Goal: Information Seeking & Learning: Learn about a topic

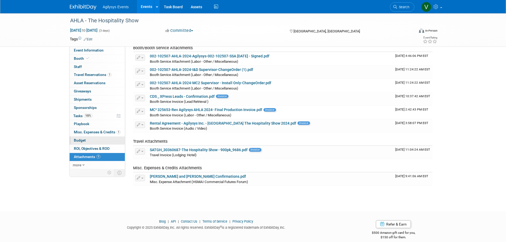
click at [80, 142] on span "Budget" at bounding box center [80, 140] width 12 height 4
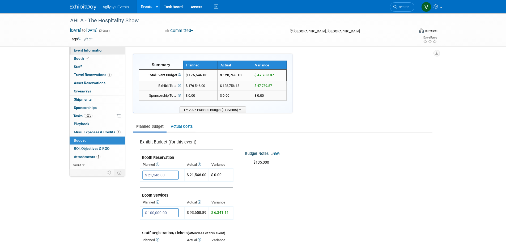
click at [90, 52] on link "Event Information" at bounding box center [97, 50] width 55 height 8
select select "Yes"
select select "HRC"
select select "Q3"
select select "A"
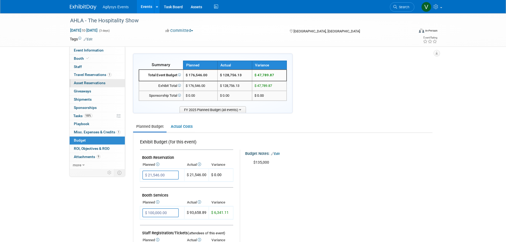
select select "Yes"
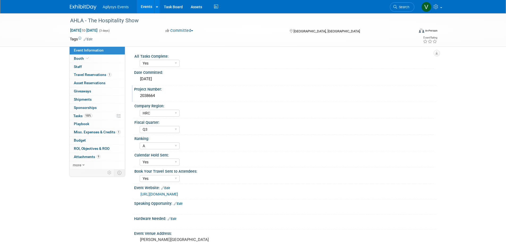
drag, startPoint x: 155, startPoint y: 95, endPoint x: 137, endPoint y: 95, distance: 17.8
click at [137, 95] on div "2038664" at bounding box center [285, 96] width 302 height 9
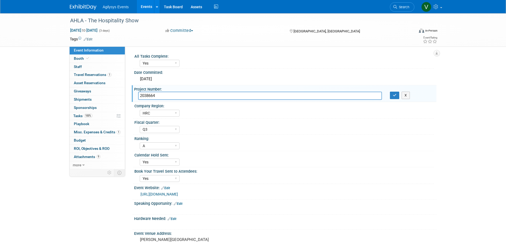
drag, startPoint x: 137, startPoint y: 95, endPoint x: 156, endPoint y: 95, distance: 19.6
click at [156, 93] on input "2038664" at bounding box center [260, 96] width 244 height 8
drag, startPoint x: 156, startPoint y: 96, endPoint x: 140, endPoint y: 94, distance: 16.8
click at [140, 94] on input "2038664" at bounding box center [260, 96] width 244 height 8
click at [34, 100] on div "AHLA - The Hospitality Show Oct 28, 2024 to Oct 30, 2024 (3 days) Oct 28, 2024 …" at bounding box center [253, 180] width 506 height 334
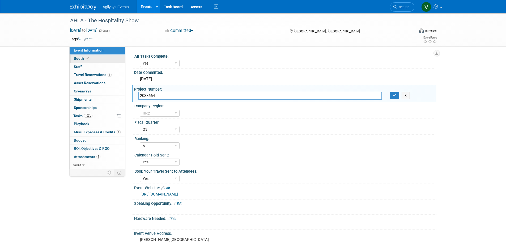
click at [83, 58] on span "Booth" at bounding box center [82, 58] width 16 height 4
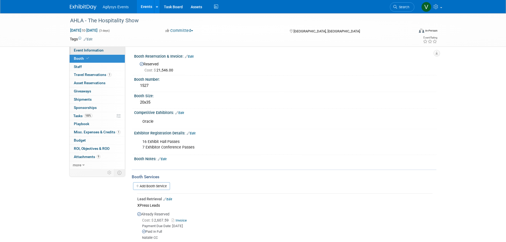
click at [91, 49] on span "Event Information" at bounding box center [89, 50] width 30 height 4
select select "Yes"
select select "HRC"
select select "Q3"
select select "A"
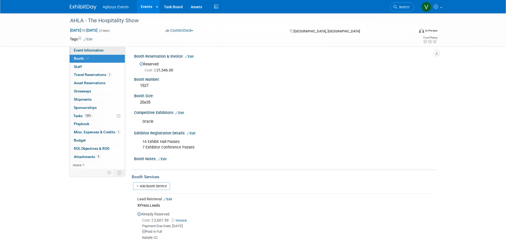
select select "Yes"
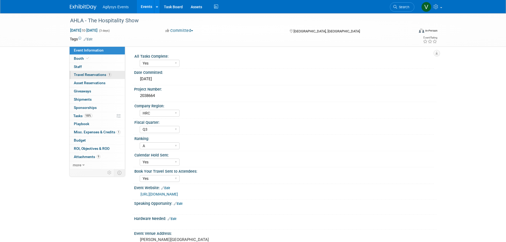
click at [105, 74] on span "Travel Reservations 1" at bounding box center [93, 74] width 38 height 4
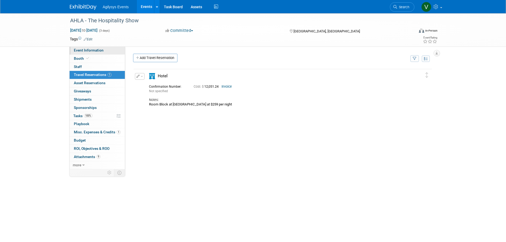
click at [80, 51] on span "Event Information" at bounding box center [89, 50] width 30 height 4
select select "Yes"
select select "HRC"
select select "Q3"
select select "A"
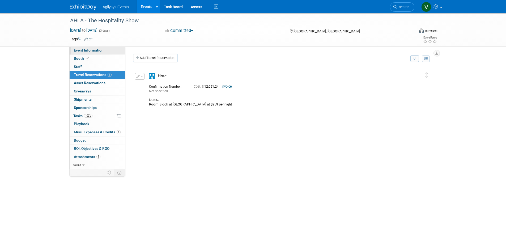
select select "Yes"
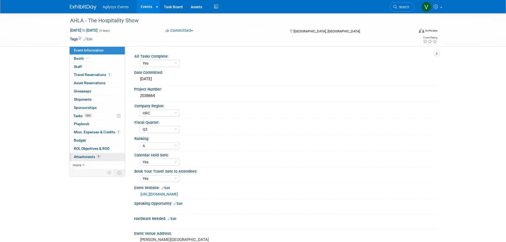
click at [94, 156] on span "Attachments 9" at bounding box center [87, 157] width 27 height 4
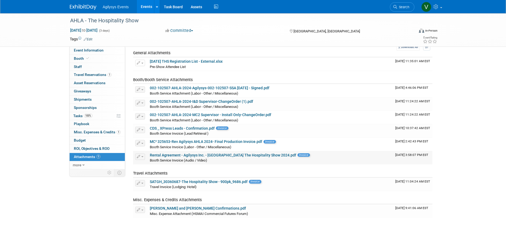
scroll to position [53, 0]
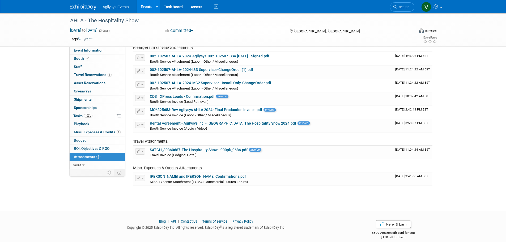
click at [38, 162] on div "AHLA - The Hospitality Show Oct 28, 2024 to Oct 30, 2024 (3 days) Oct 28, 2024 …" at bounding box center [253, 80] width 506 height 241
click at [83, 164] on icon at bounding box center [83, 165] width 2 height 4
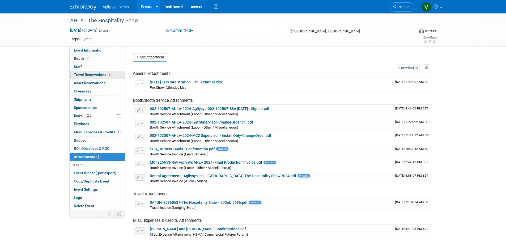
scroll to position [0, 0]
click at [219, 122] on link "002-102507-AHLA-2024-I&D Supervisor-ChangeOrder (1).pdf" at bounding box center [201, 123] width 103 height 4
click at [87, 74] on span "Travel Reservations 1" at bounding box center [93, 74] width 38 height 4
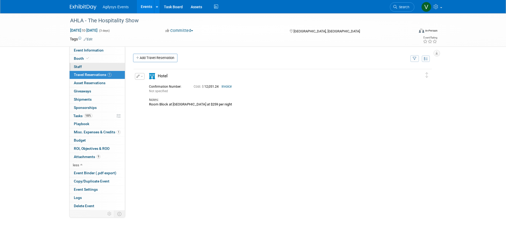
click at [86, 69] on link "0 Staff 0" at bounding box center [97, 67] width 55 height 8
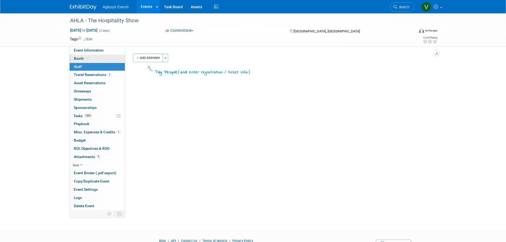
click at [85, 61] on link "Booth" at bounding box center [97, 59] width 55 height 8
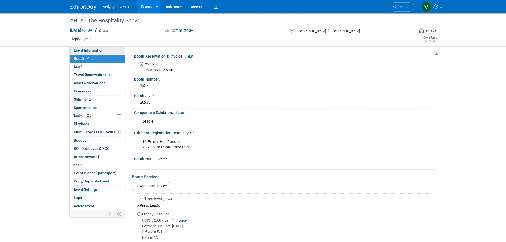
click at [89, 50] on span "Event Information" at bounding box center [89, 50] width 30 height 4
select select "Yes"
select select "HRC"
select select "Q3"
select select "A"
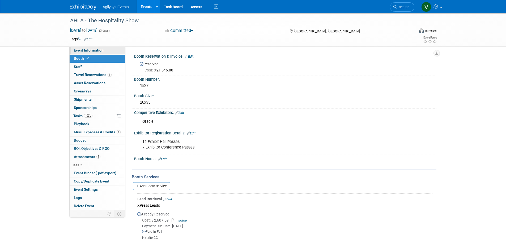
select select "Yes"
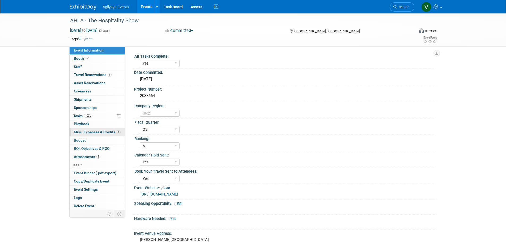
click at [89, 132] on span "Misc. Expenses & Credits 1" at bounding box center [97, 132] width 47 height 4
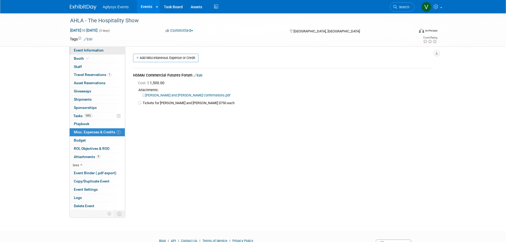
click at [84, 51] on span "Event Information" at bounding box center [89, 50] width 30 height 4
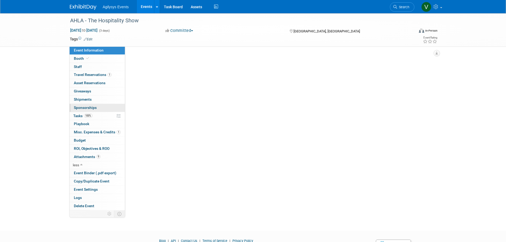
select select "Yes"
select select "HRC"
select select "Q3"
select select "A"
select select "Yes"
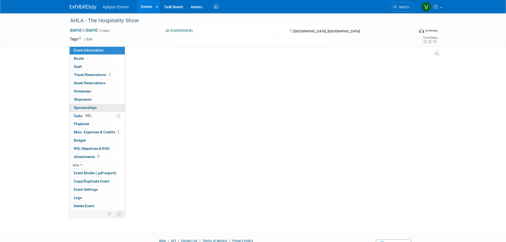
select select "Yes"
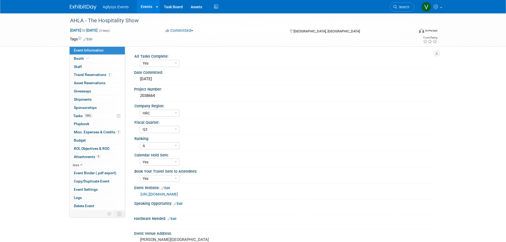
click at [78, 8] on img at bounding box center [83, 7] width 27 height 5
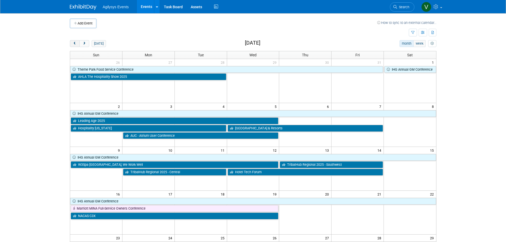
click at [76, 45] on span "prev" at bounding box center [75, 43] width 4 height 3
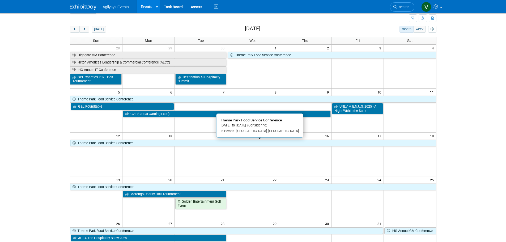
scroll to position [27, 0]
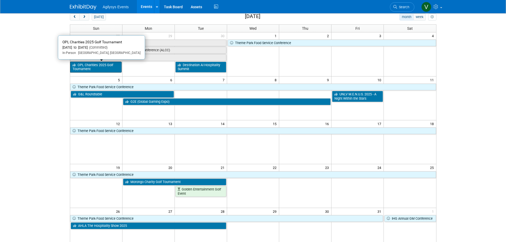
click at [95, 68] on link "OPL Charities 2025 Golf Tournament" at bounding box center [96, 67] width 52 height 11
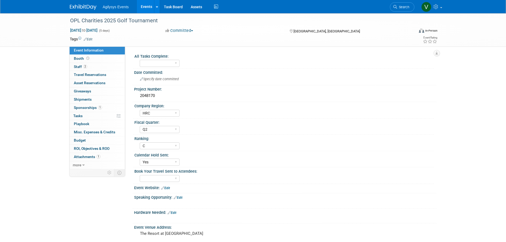
select select "HRC"
select select "Q2"
select select "C"
select select "Yes"
drag, startPoint x: 85, startPoint y: 68, endPoint x: 90, endPoint y: 71, distance: 5.5
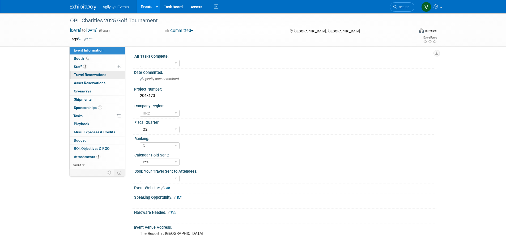
click at [85, 68] on span "2" at bounding box center [85, 67] width 4 height 4
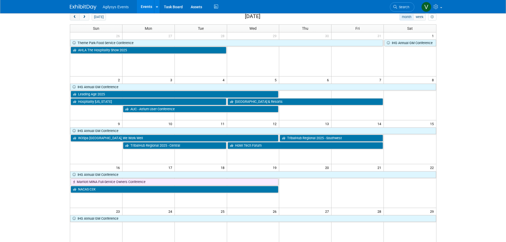
click at [75, 17] on span "prev" at bounding box center [75, 16] width 4 height 3
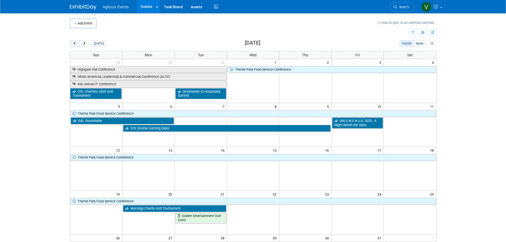
click at [76, 42] on span "prev" at bounding box center [75, 43] width 4 height 3
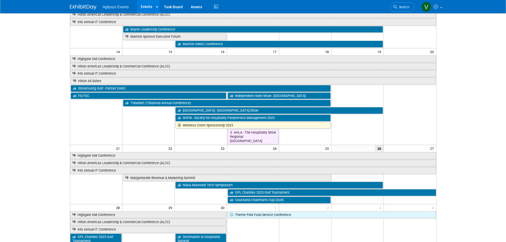
scroll to position [133, 0]
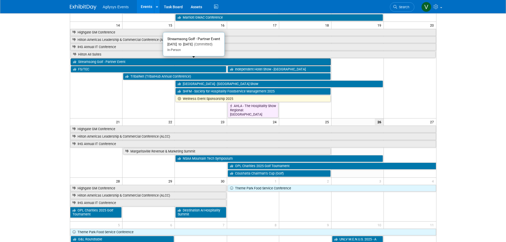
click at [125, 62] on link "Streamsong Golf - Partner Event" at bounding box center [201, 61] width 260 height 7
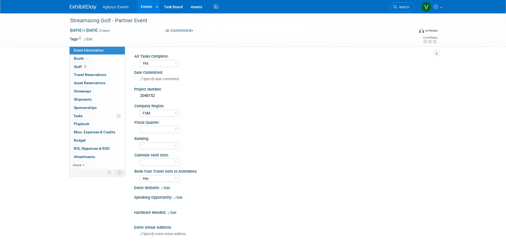
select select "Yes"
select select "FSM"
select select "Yes"
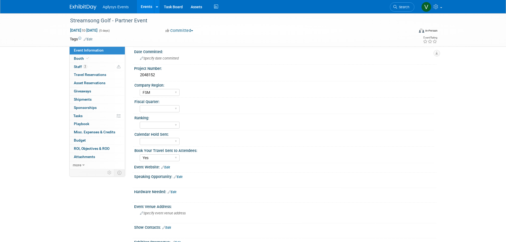
scroll to position [19, 0]
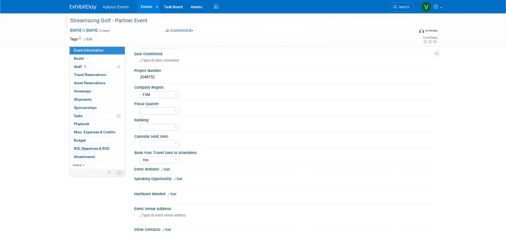
drag, startPoint x: 68, startPoint y: 21, endPoint x: 161, endPoint y: 22, distance: 92.9
click at [161, 22] on div "Streamsong Golf - Partner Event" at bounding box center [237, 21] width 338 height 10
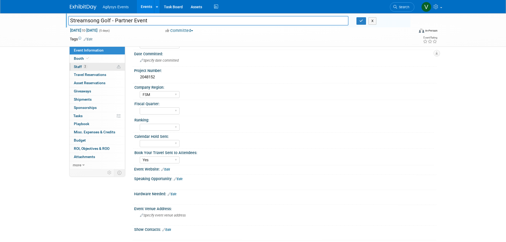
click at [84, 67] on span "2" at bounding box center [85, 67] width 4 height 4
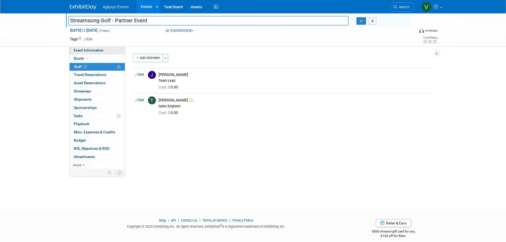
click at [83, 51] on span "Event Information" at bounding box center [89, 50] width 30 height 4
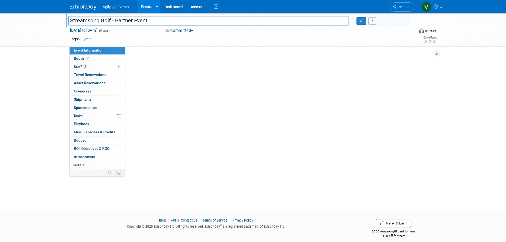
select select "Yes"
select select "FSM"
select select "Yes"
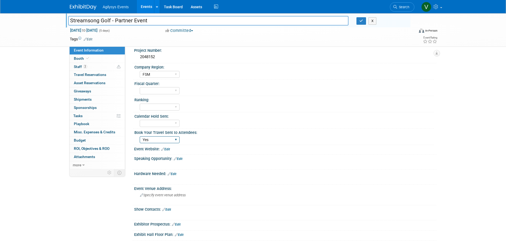
scroll to position [27, 0]
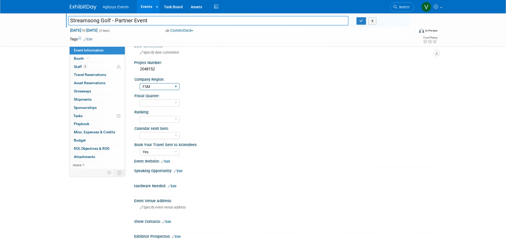
click at [148, 87] on select "FSM GAM HRC APAC EMEA MENA AGY" at bounding box center [160, 86] width 40 height 7
click at [235, 83] on div "FSM GAM HRC APAC EMEA MENA AGY" at bounding box center [287, 86] width 294 height 8
click at [72, 8] on img at bounding box center [83, 7] width 27 height 5
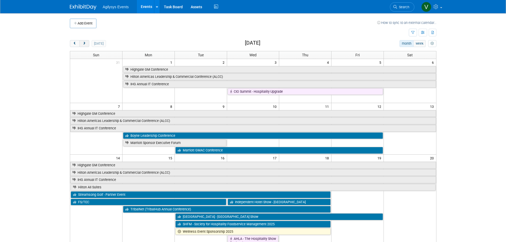
click at [87, 42] on button "next" at bounding box center [84, 43] width 10 height 7
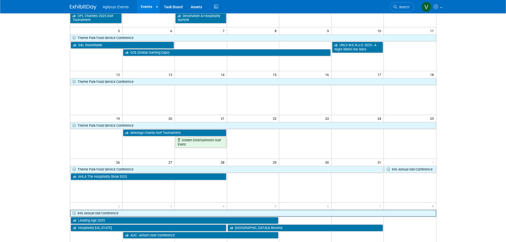
scroll to position [80, 0]
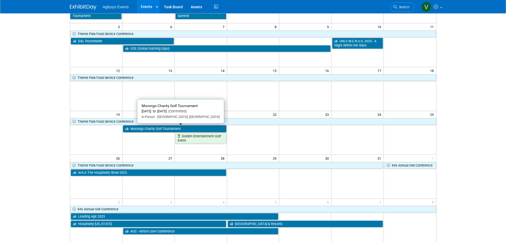
click at [146, 130] on link "Morongo Charity Golf Tournament" at bounding box center [174, 128] width 103 height 7
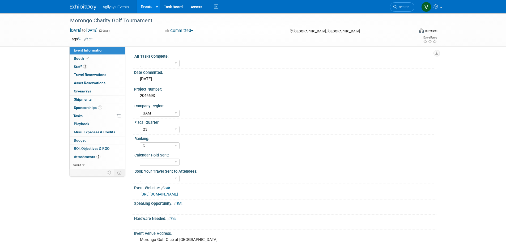
select select "GAM"
select select "Q3"
select select "C"
click at [79, 66] on span "Staff 2" at bounding box center [80, 67] width 13 height 4
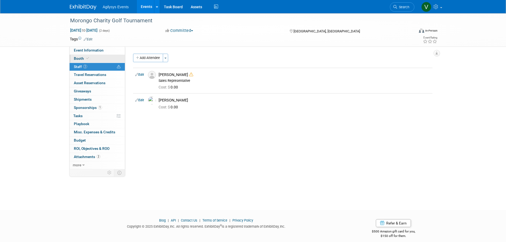
click at [87, 58] on icon at bounding box center [87, 58] width 3 height 3
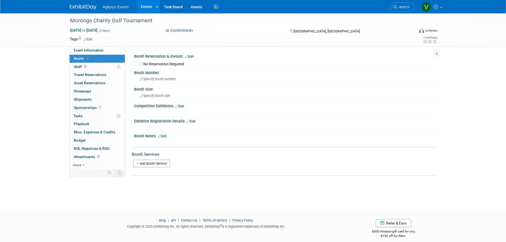
drag, startPoint x: 100, startPoint y: 49, endPoint x: 117, endPoint y: 61, distance: 20.2
click at [100, 49] on span "Event Information" at bounding box center [89, 50] width 30 height 4
select select "GAM"
select select "Q3"
select select "C"
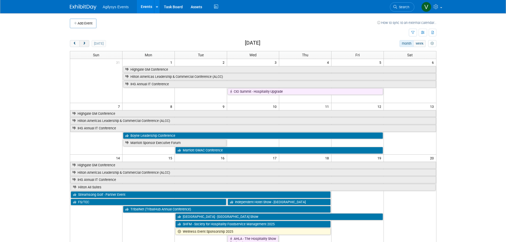
click at [86, 43] on span "next" at bounding box center [84, 43] width 4 height 3
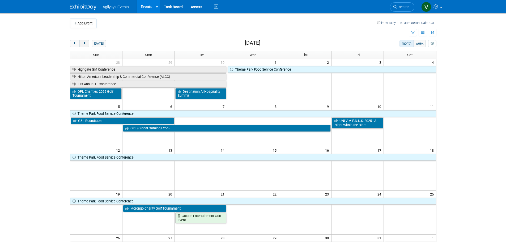
click at [85, 41] on button "next" at bounding box center [84, 43] width 10 height 7
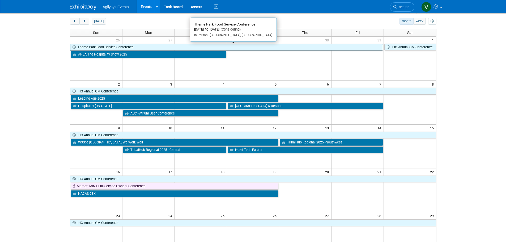
scroll to position [27, 0]
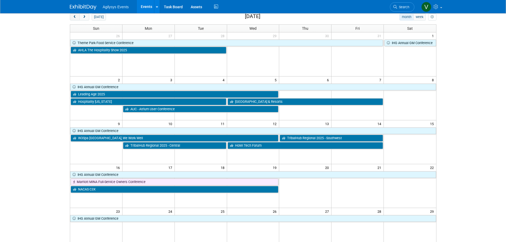
click at [76, 16] on span "prev" at bounding box center [75, 16] width 4 height 3
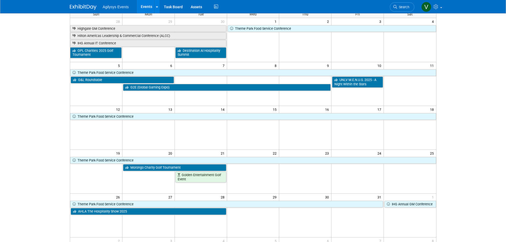
scroll to position [53, 0]
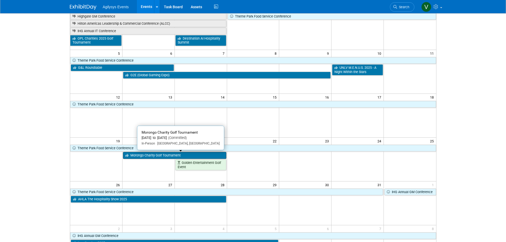
click at [149, 156] on link "Morongo Charity Golf Tournament" at bounding box center [174, 155] width 103 height 7
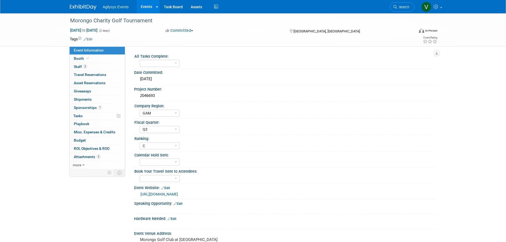
select select "GAM"
select select "Q3"
select select "C"
click at [81, 66] on span "Staff 2" at bounding box center [80, 67] width 13 height 4
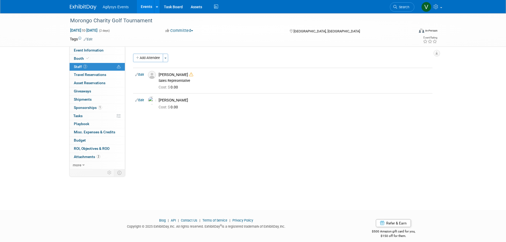
drag, startPoint x: 82, startPoint y: 6, endPoint x: 90, endPoint y: 15, distance: 11.3
click at [82, 6] on img at bounding box center [83, 7] width 27 height 5
